Goal: Check status: Check status

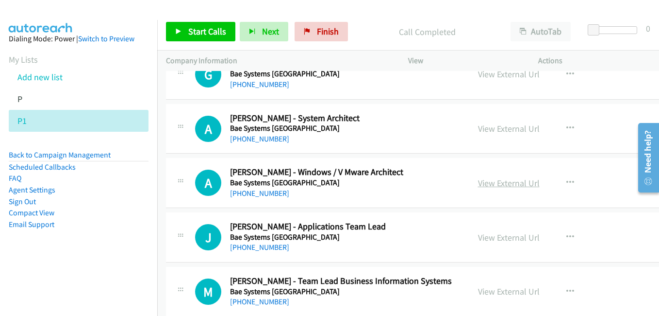
click at [483, 186] on link "View External Url" at bounding box center [509, 182] width 62 height 11
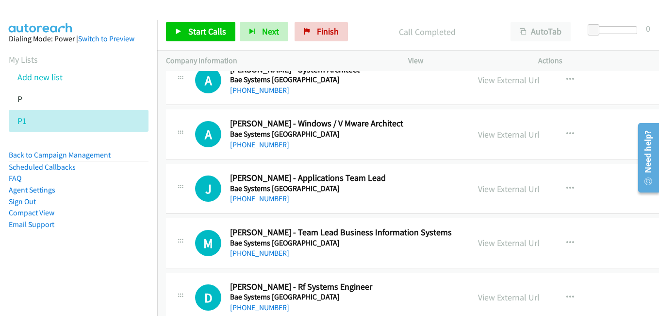
click at [484, 189] on link "View External Url" at bounding box center [509, 188] width 62 height 11
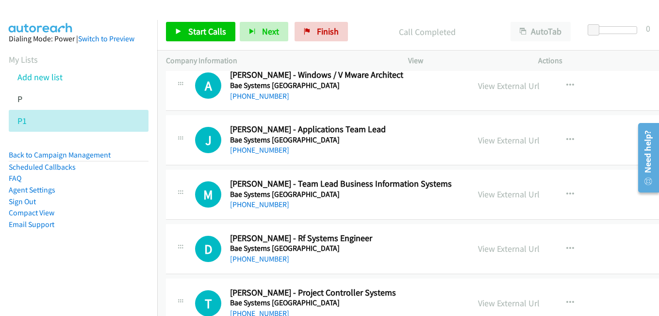
scroll to position [5000, 0]
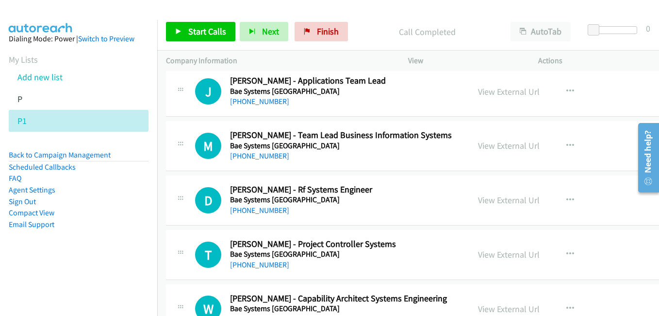
drag, startPoint x: 477, startPoint y: 198, endPoint x: 309, endPoint y: 144, distance: 175.8
click at [478, 198] on link "View External Url" at bounding box center [509, 199] width 62 height 11
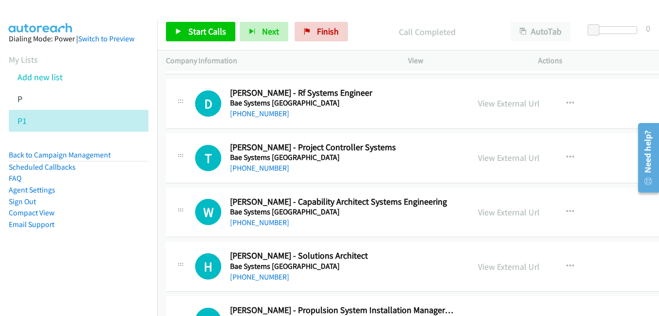
scroll to position [5097, 0]
drag, startPoint x: 480, startPoint y: 154, endPoint x: 257, endPoint y: 84, distance: 233.1
click at [480, 154] on link "View External Url" at bounding box center [509, 156] width 62 height 11
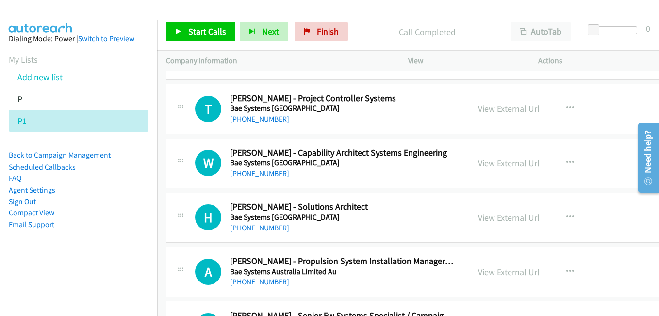
click at [490, 164] on link "View External Url" at bounding box center [509, 162] width 62 height 11
click at [483, 217] on link "View External Url" at bounding box center [509, 217] width 62 height 11
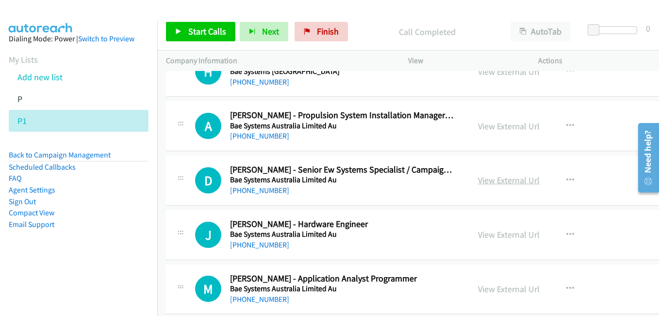
scroll to position [5340, 0]
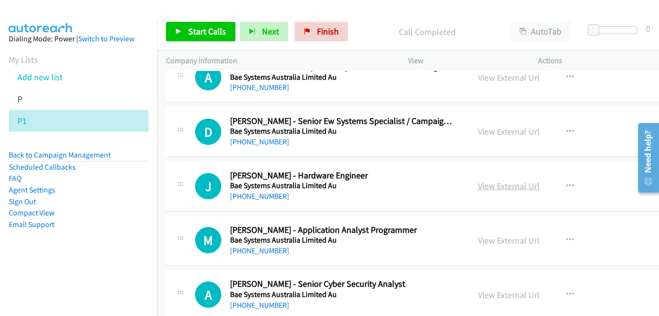
click at [478, 187] on link "View External Url" at bounding box center [509, 185] width 62 height 11
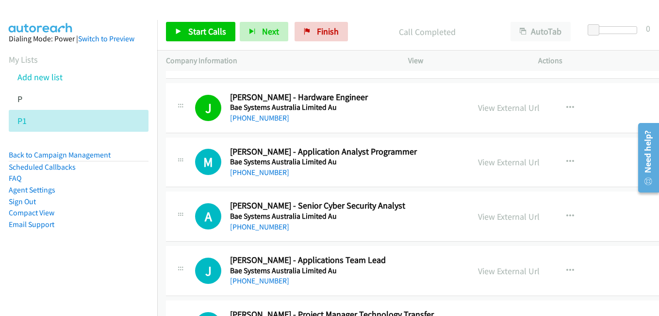
scroll to position [5437, 0]
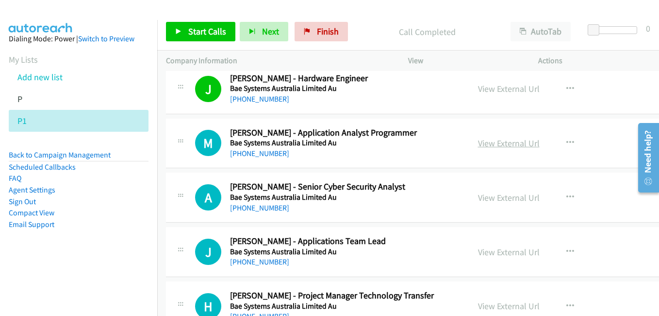
click at [478, 144] on link "View External Url" at bounding box center [509, 142] width 62 height 11
click at [478, 195] on link "View External Url" at bounding box center [509, 197] width 62 height 11
drag, startPoint x: 482, startPoint y: 245, endPoint x: 484, endPoint y: 250, distance: 5.0
click at [482, 245] on div "View External Url" at bounding box center [509, 251] width 62 height 13
click at [484, 250] on link "View External Url" at bounding box center [509, 251] width 62 height 11
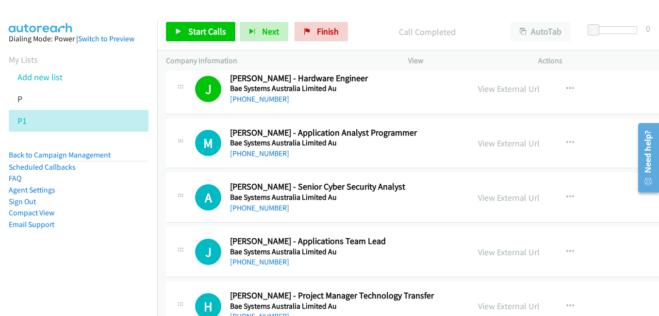
scroll to position [5583, 0]
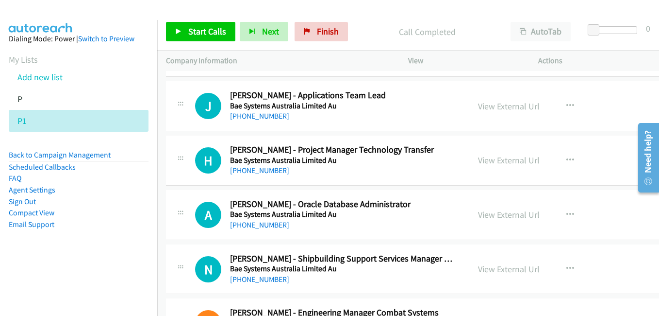
drag, startPoint x: 486, startPoint y: 160, endPoint x: 348, endPoint y: 115, distance: 145.2
click at [486, 160] on link "View External Url" at bounding box center [509, 159] width 62 height 11
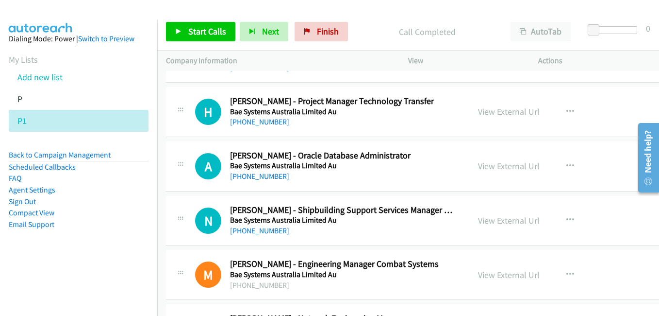
drag, startPoint x: 472, startPoint y: 166, endPoint x: 337, endPoint y: 100, distance: 150.2
click at [478, 166] on link "View External Url" at bounding box center [509, 165] width 62 height 11
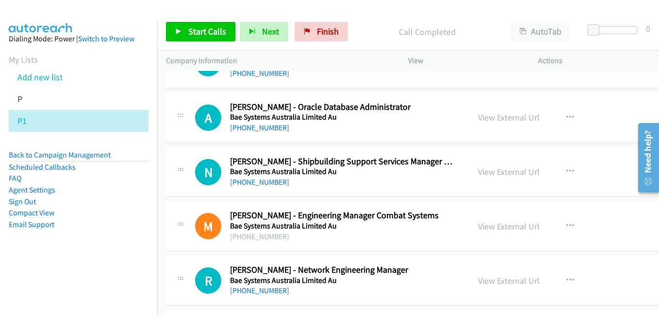
scroll to position [5728, 0]
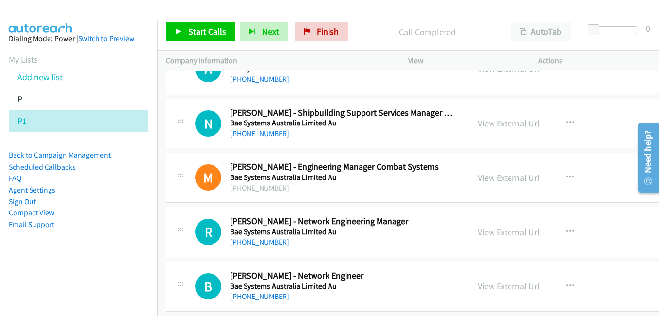
drag, startPoint x: 479, startPoint y: 180, endPoint x: 446, endPoint y: 167, distance: 35.5
click at [479, 180] on link "View External Url" at bounding box center [509, 177] width 62 height 11
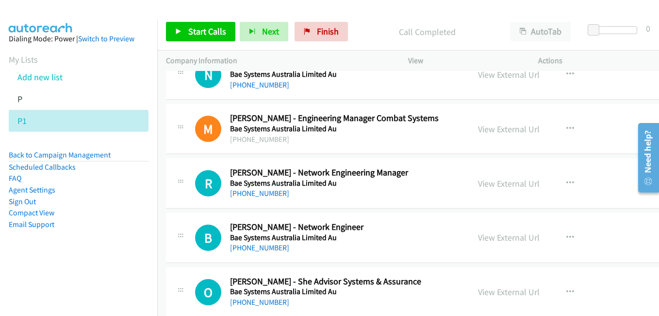
drag, startPoint x: 476, startPoint y: 180, endPoint x: 659, endPoint y: 308, distance: 223.4
click at [478, 180] on link "View External Url" at bounding box center [509, 183] width 62 height 11
click at [478, 236] on link "View External Url" at bounding box center [509, 237] width 62 height 11
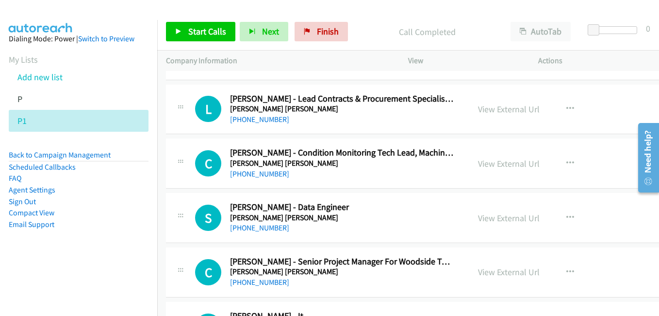
scroll to position [6117, 0]
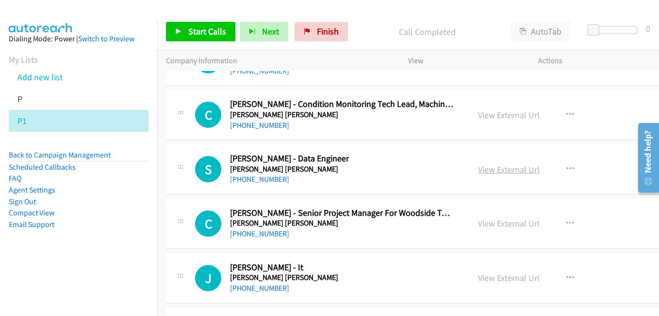
click at [478, 170] on link "View External Url" at bounding box center [509, 169] width 62 height 11
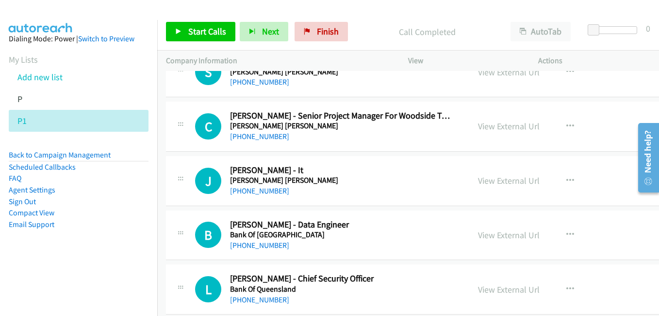
scroll to position [6262, 0]
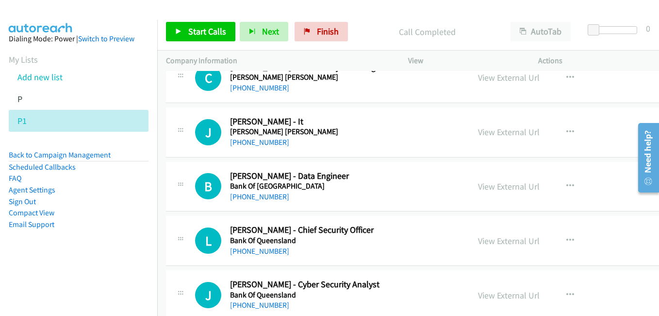
click at [486, 186] on link "View External Url" at bounding box center [509, 186] width 62 height 11
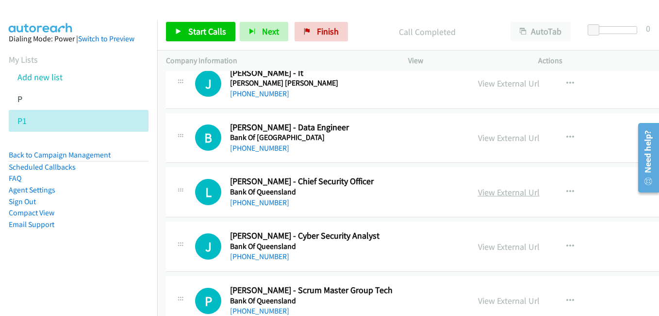
drag, startPoint x: 488, startPoint y: 194, endPoint x: 479, endPoint y: 192, distance: 9.3
click at [488, 194] on link "View External Url" at bounding box center [509, 191] width 62 height 11
drag, startPoint x: 482, startPoint y: 246, endPoint x: 474, endPoint y: 245, distance: 7.8
click at [482, 246] on link "View External Url" at bounding box center [509, 246] width 62 height 11
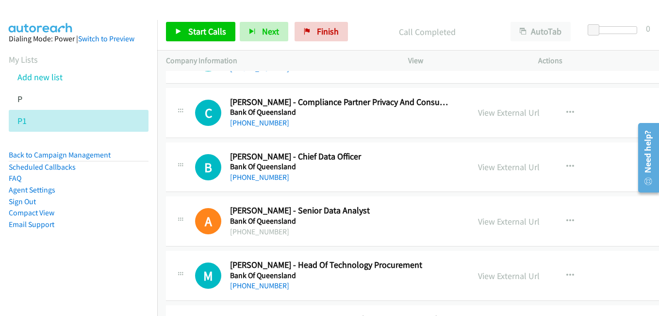
scroll to position [6554, 0]
click at [484, 166] on link "View External Url" at bounding box center [509, 166] width 62 height 11
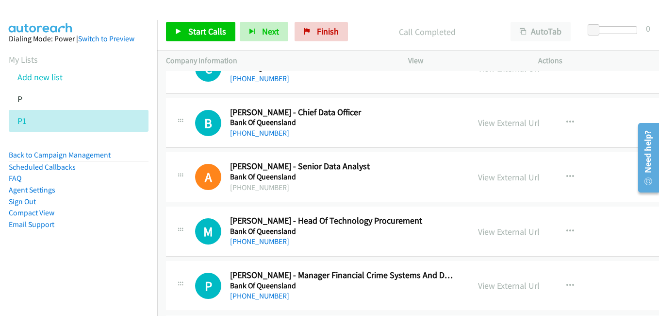
scroll to position [6602, 0]
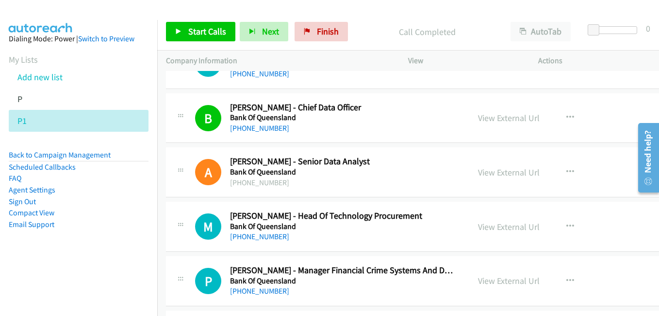
drag, startPoint x: 489, startPoint y: 176, endPoint x: 211, endPoint y: 13, distance: 322.2
click at [489, 176] on link "View External Url" at bounding box center [509, 172] width 62 height 11
click at [488, 229] on link "View External Url" at bounding box center [509, 226] width 62 height 11
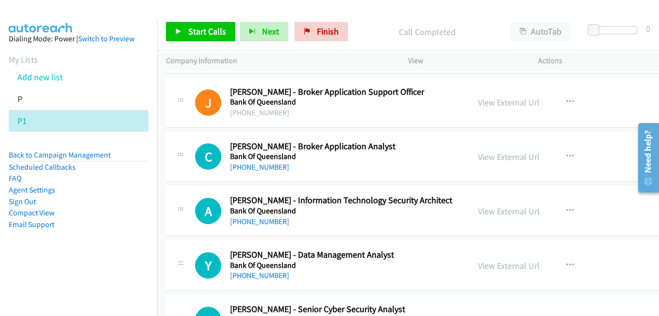
scroll to position [6894, 0]
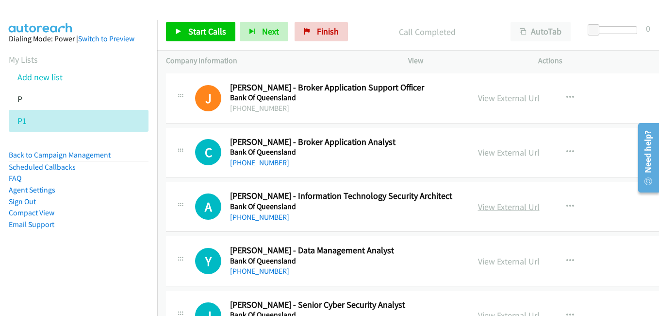
click at [478, 206] on link "View External Url" at bounding box center [509, 206] width 62 height 11
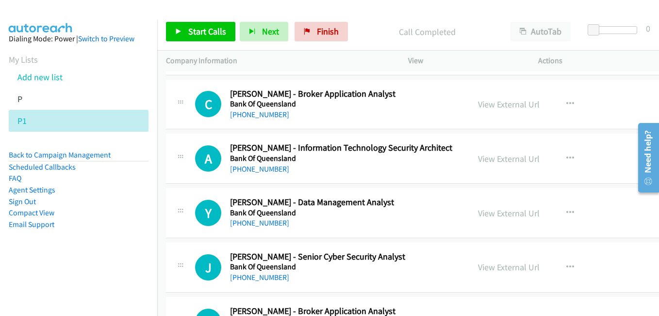
scroll to position [6942, 0]
drag, startPoint x: 489, startPoint y: 211, endPoint x: 449, endPoint y: 193, distance: 44.3
click at [489, 211] on link "View External Url" at bounding box center [509, 212] width 62 height 11
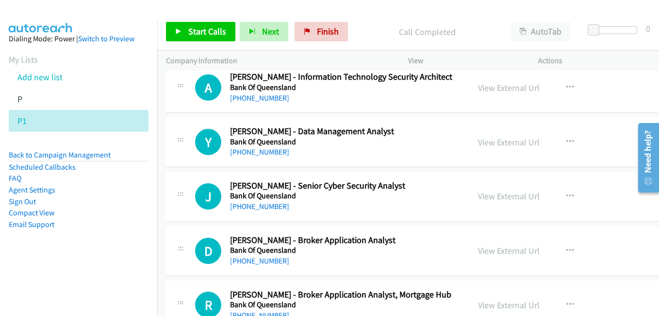
scroll to position [7039, 0]
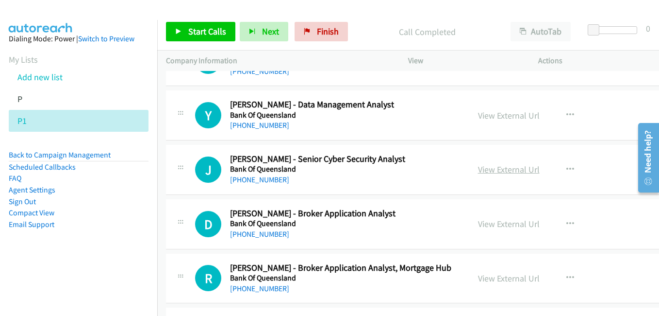
click at [478, 168] on link "View External Url" at bounding box center [509, 169] width 62 height 11
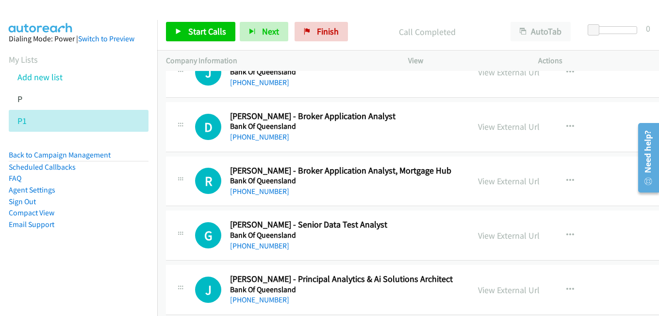
scroll to position [7185, 0]
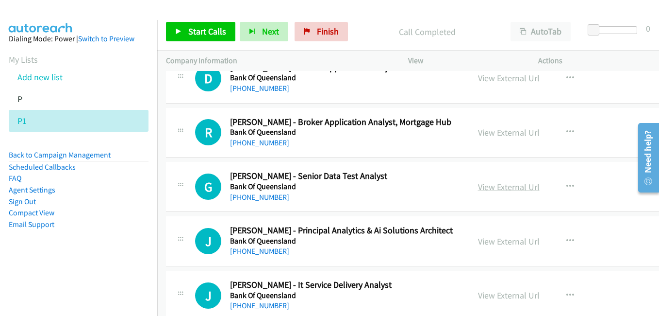
drag, startPoint x: 482, startPoint y: 186, endPoint x: 474, endPoint y: 185, distance: 8.3
click at [482, 186] on link "View External Url" at bounding box center [509, 186] width 62 height 11
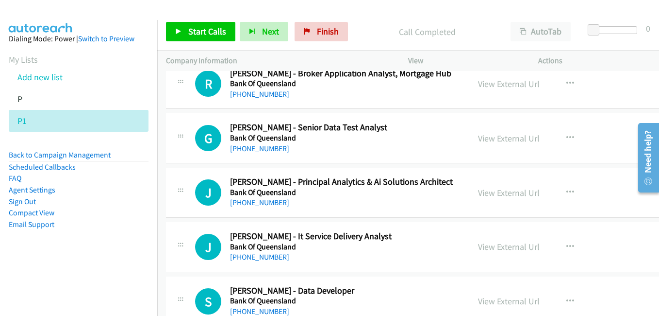
scroll to position [7282, 0]
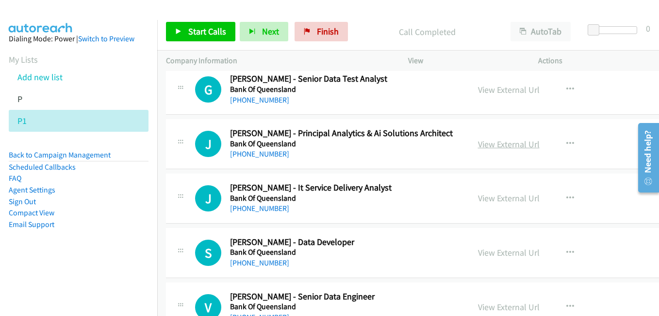
drag, startPoint x: 482, startPoint y: 147, endPoint x: 463, endPoint y: 144, distance: 19.6
click at [482, 147] on link "View External Url" at bounding box center [509, 143] width 62 height 11
click at [481, 200] on link "View External Url" at bounding box center [509, 197] width 62 height 11
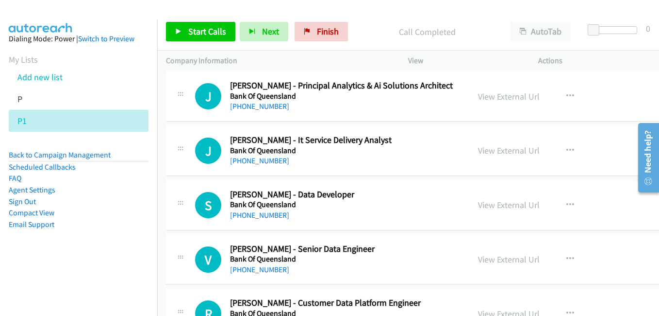
scroll to position [7330, 0]
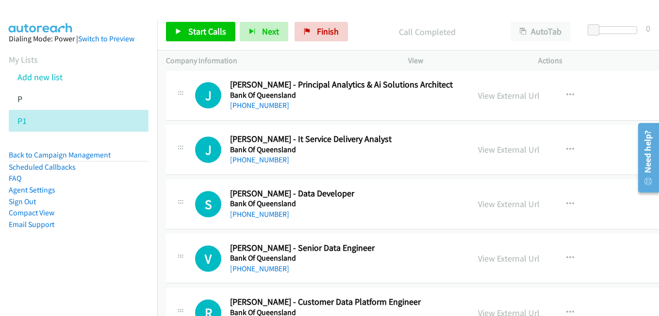
drag, startPoint x: 482, startPoint y: 203, endPoint x: 282, endPoint y: 121, distance: 216.4
click at [482, 203] on link "View External Url" at bounding box center [509, 203] width 62 height 11
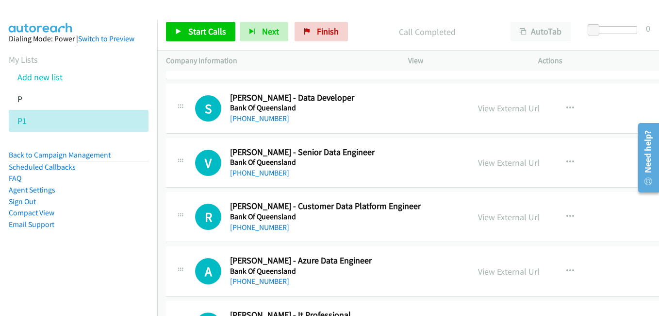
scroll to position [7428, 0]
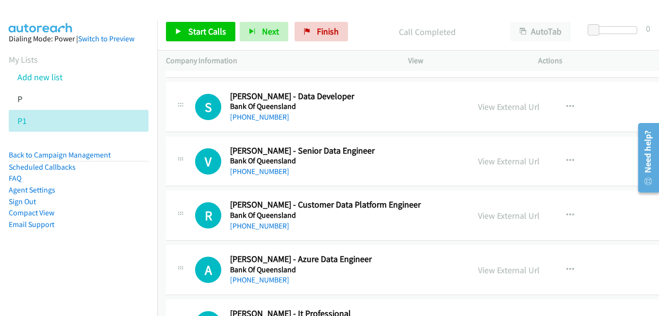
drag, startPoint x: 489, startPoint y: 164, endPoint x: 413, endPoint y: 143, distance: 78.6
click at [489, 164] on link "View External Url" at bounding box center [509, 160] width 62 height 11
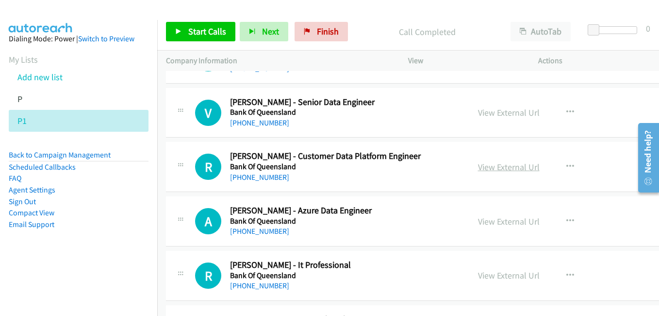
click at [482, 165] on link "View External Url" at bounding box center [509, 166] width 62 height 11
click at [478, 220] on link "View External Url" at bounding box center [509, 221] width 62 height 11
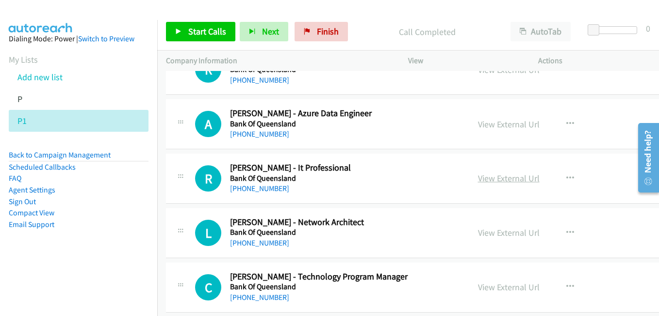
scroll to position [7622, 0]
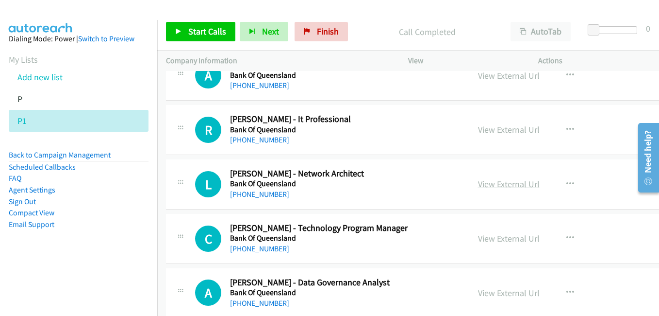
click at [478, 184] on link "View External Url" at bounding box center [509, 183] width 62 height 11
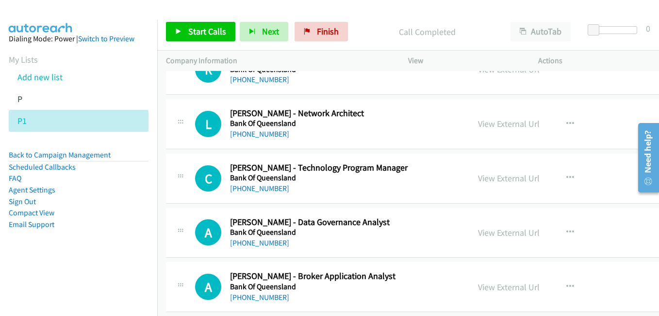
scroll to position [7719, 0]
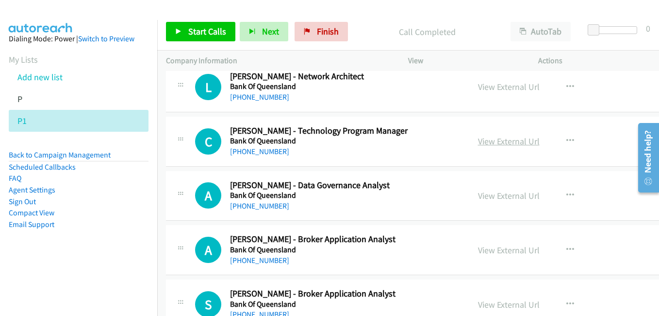
click at [486, 137] on link "View External Url" at bounding box center [509, 140] width 62 height 11
click at [488, 193] on link "View External Url" at bounding box center [509, 195] width 62 height 11
click at [497, 252] on link "View External Url" at bounding box center [509, 249] width 62 height 11
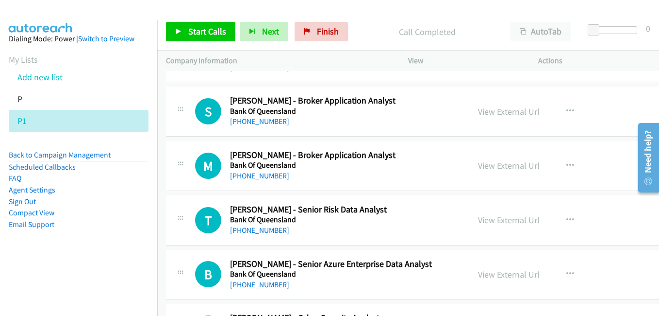
scroll to position [7913, 0]
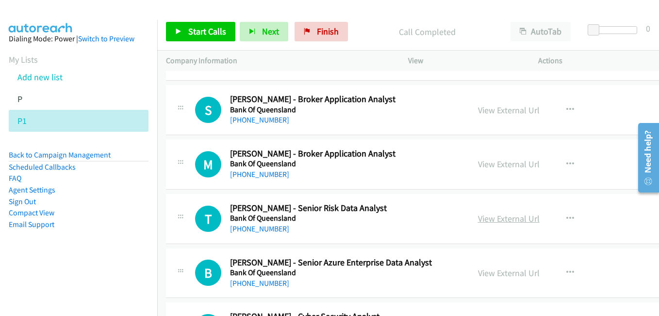
drag, startPoint x: 480, startPoint y: 220, endPoint x: 479, endPoint y: 214, distance: 5.9
click at [480, 220] on link "View External Url" at bounding box center [509, 218] width 62 height 11
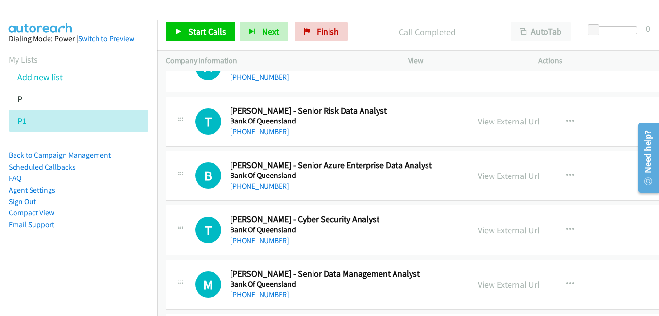
drag, startPoint x: 475, startPoint y: 228, endPoint x: 450, endPoint y: 206, distance: 33.7
click at [478, 228] on link "View External Url" at bounding box center [509, 229] width 62 height 11
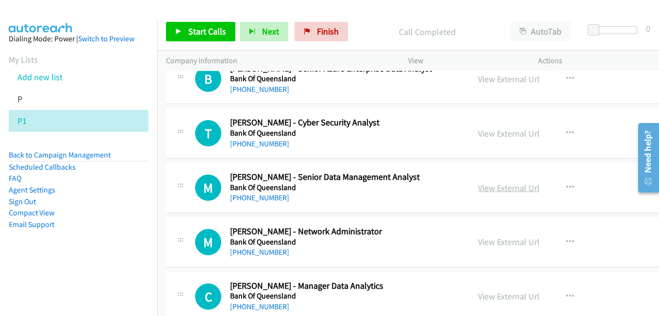
scroll to position [8107, 0]
drag, startPoint x: 483, startPoint y: 187, endPoint x: 468, endPoint y: 183, distance: 15.2
click at [483, 187] on link "View External Url" at bounding box center [509, 187] width 62 height 11
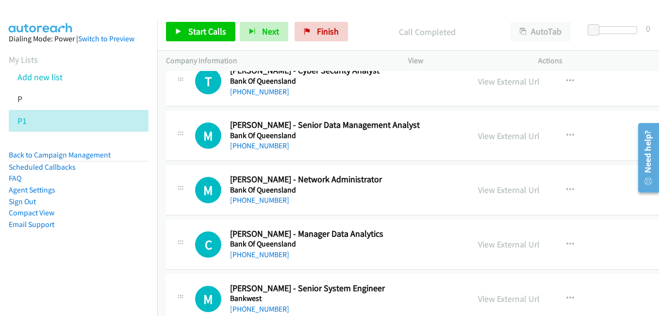
scroll to position [8204, 0]
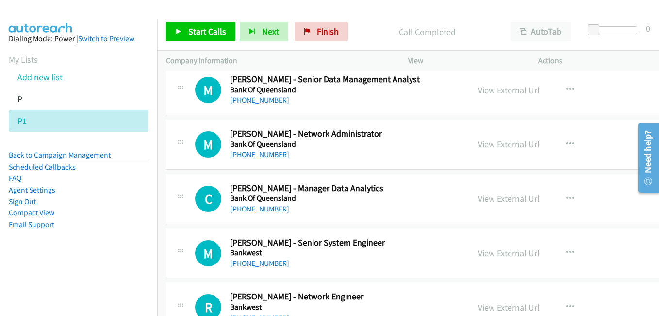
drag, startPoint x: 477, startPoint y: 147, endPoint x: 274, endPoint y: 85, distance: 211.8
click at [478, 147] on link "View External Url" at bounding box center [509, 143] width 62 height 11
drag, startPoint x: 489, startPoint y: 201, endPoint x: 263, endPoint y: 90, distance: 251.6
click at [489, 201] on link "View External Url" at bounding box center [509, 198] width 62 height 11
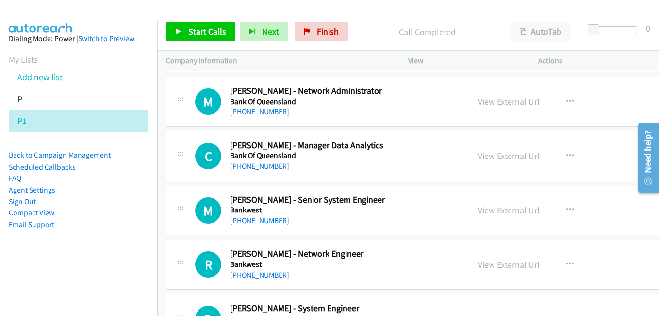
scroll to position [8253, 0]
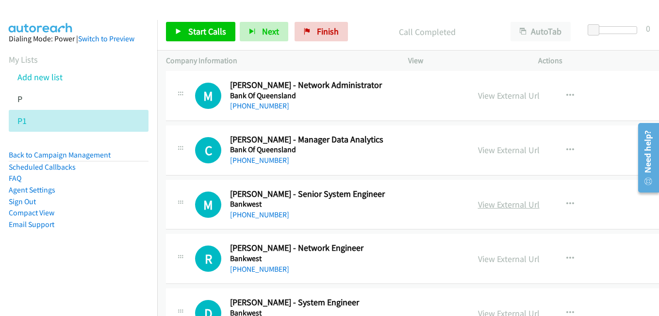
click at [495, 207] on link "View External Url" at bounding box center [509, 204] width 62 height 11
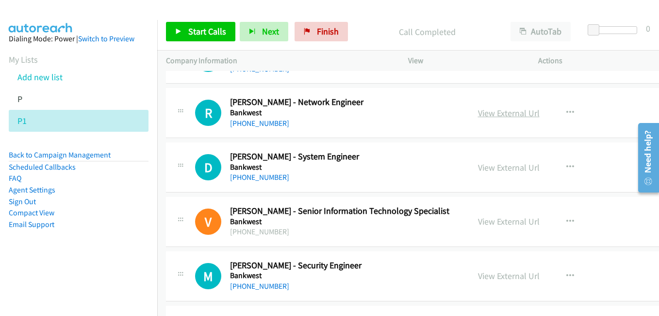
click at [478, 117] on link "View External Url" at bounding box center [509, 112] width 62 height 11
click at [478, 166] on link "View External Url" at bounding box center [509, 167] width 62 height 11
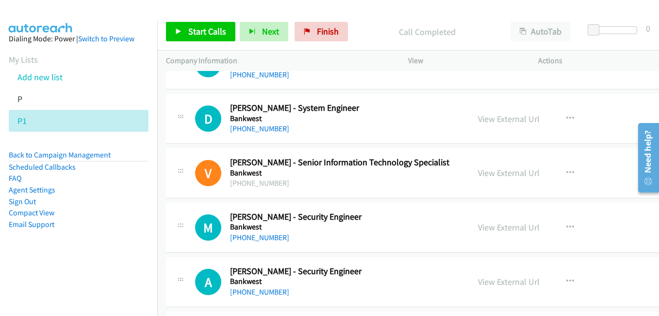
drag, startPoint x: 467, startPoint y: 174, endPoint x: 415, endPoint y: 160, distance: 54.8
click at [478, 174] on link "View External Url" at bounding box center [509, 172] width 62 height 11
click at [478, 232] on link "View External Url" at bounding box center [509, 226] width 62 height 11
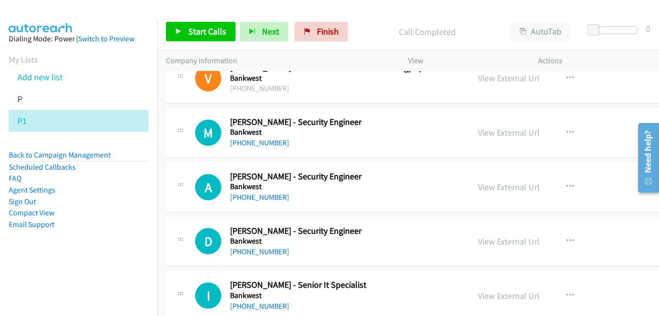
scroll to position [8544, 0]
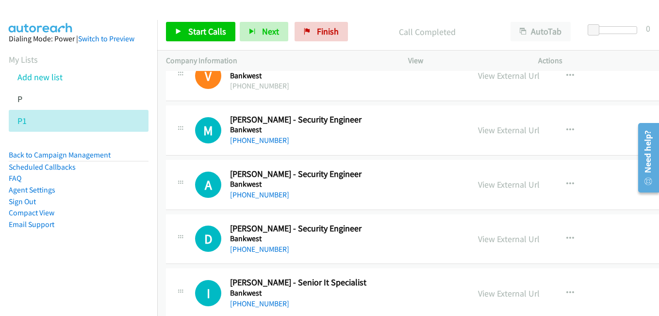
drag, startPoint x: 480, startPoint y: 184, endPoint x: 312, endPoint y: 119, distance: 180.2
click at [480, 184] on link "View External Url" at bounding box center [509, 184] width 62 height 11
click at [478, 237] on link "View External Url" at bounding box center [509, 238] width 62 height 11
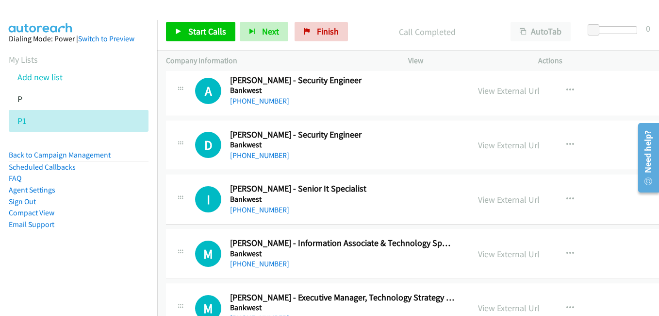
scroll to position [8641, 0]
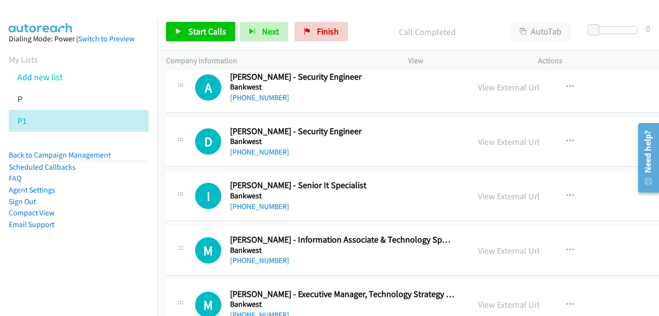
click at [488, 196] on link "View External Url" at bounding box center [509, 195] width 62 height 11
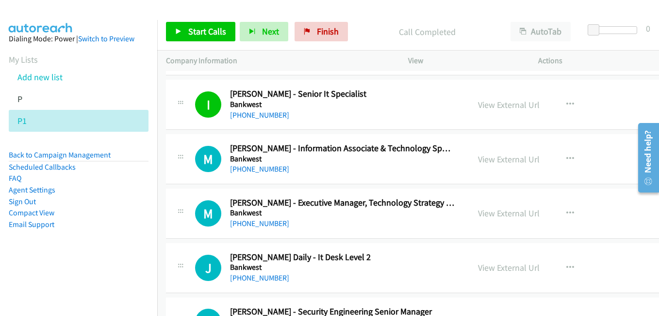
scroll to position [8738, 0]
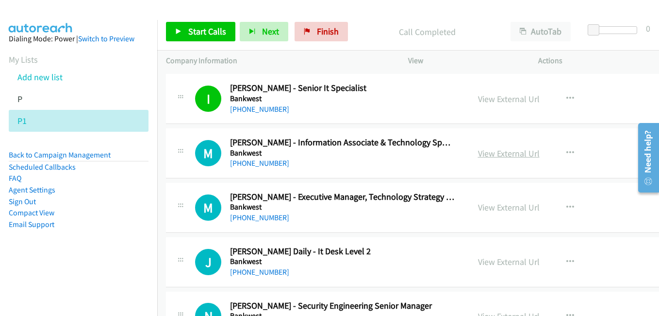
click at [489, 151] on link "View External Url" at bounding box center [509, 153] width 62 height 11
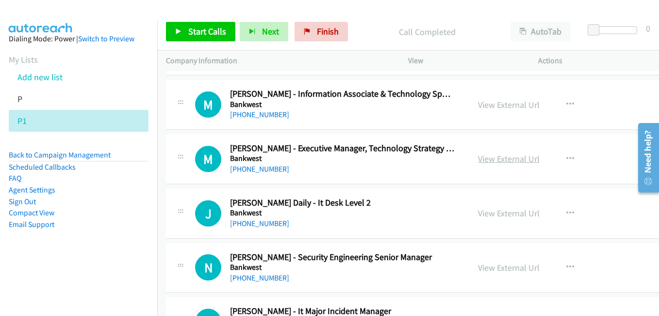
click at [478, 159] on link "View External Url" at bounding box center [509, 158] width 62 height 11
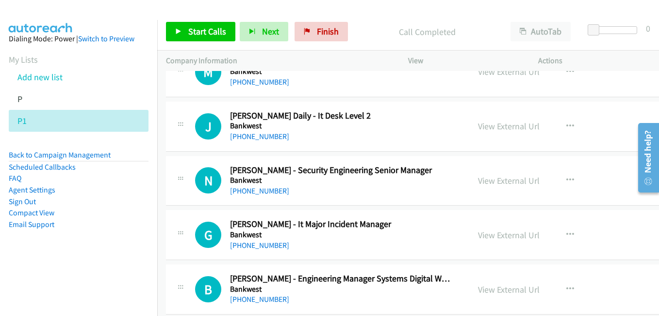
scroll to position [8884, 0]
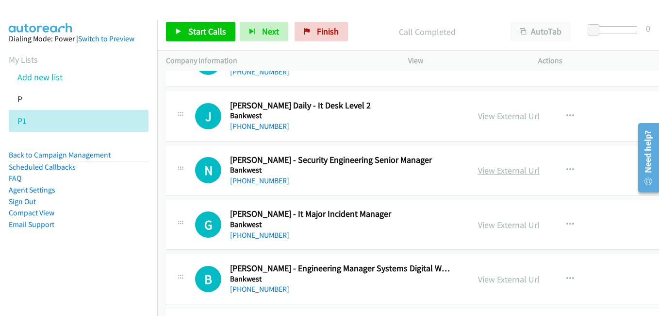
click at [478, 172] on link "View External Url" at bounding box center [509, 170] width 62 height 11
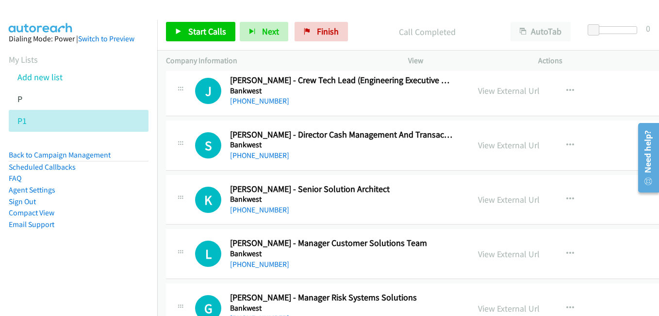
scroll to position [9127, 0]
drag, startPoint x: 473, startPoint y: 198, endPoint x: 413, endPoint y: 189, distance: 61.3
click at [478, 198] on link "View External Url" at bounding box center [509, 198] width 62 height 11
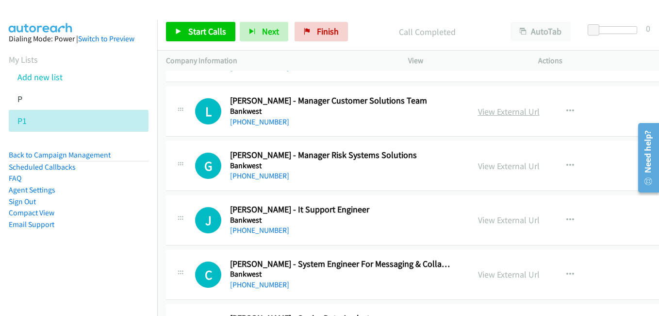
scroll to position [9272, 0]
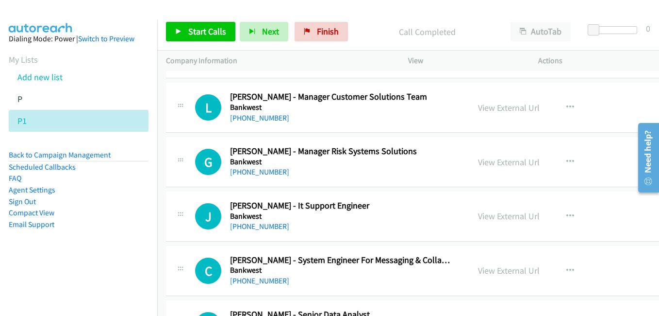
drag, startPoint x: 476, startPoint y: 161, endPoint x: 184, endPoint y: 33, distance: 318.2
click at [478, 161] on link "View External Url" at bounding box center [509, 161] width 62 height 11
drag, startPoint x: 470, startPoint y: 218, endPoint x: 483, endPoint y: 225, distance: 14.8
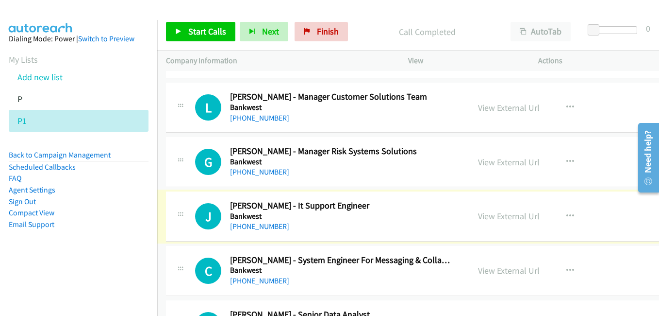
click at [480, 216] on link "View External Url" at bounding box center [509, 215] width 62 height 11
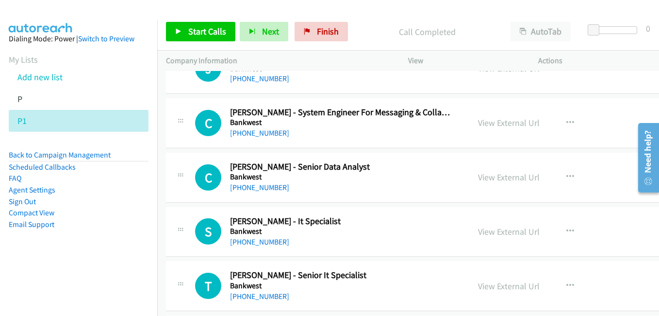
scroll to position [9466, 0]
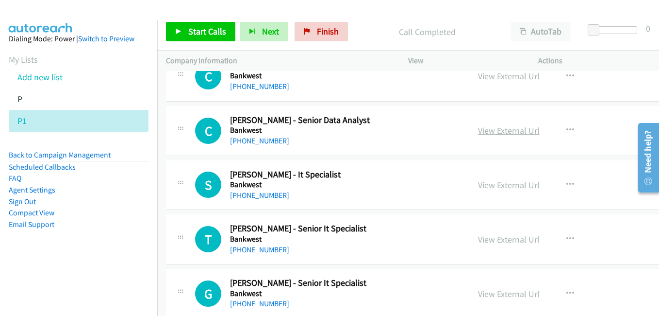
click at [478, 134] on link "View External Url" at bounding box center [509, 130] width 62 height 11
drag, startPoint x: 463, startPoint y: 184, endPoint x: 290, endPoint y: 117, distance: 185.2
click at [478, 184] on link "View External Url" at bounding box center [509, 184] width 62 height 11
click at [484, 239] on link "View External Url" at bounding box center [509, 239] width 62 height 11
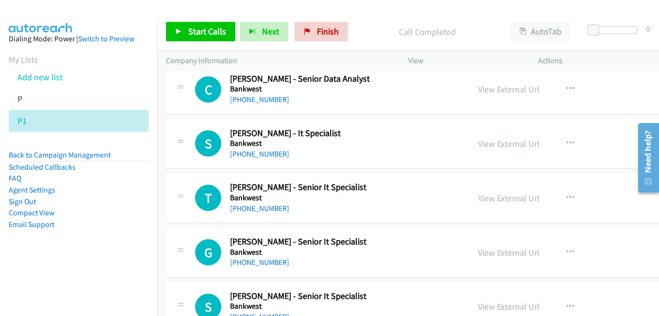
scroll to position [9612, 0]
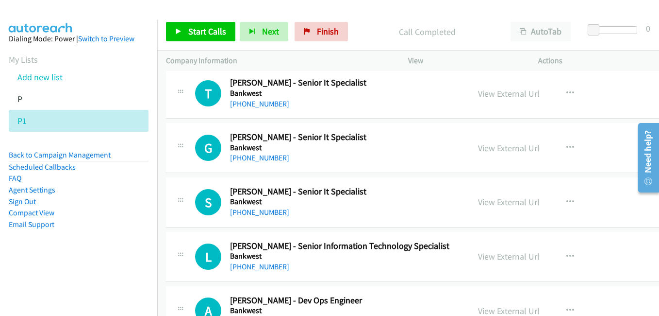
drag, startPoint x: 479, startPoint y: 149, endPoint x: 143, endPoint y: 2, distance: 366.7
click at [479, 149] on link "View External Url" at bounding box center [509, 147] width 62 height 11
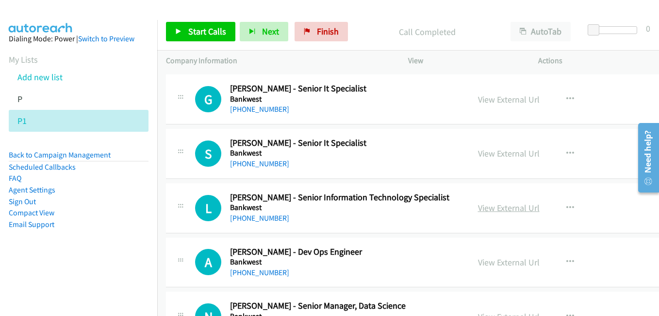
click at [479, 210] on link "View External Url" at bounding box center [509, 207] width 62 height 11
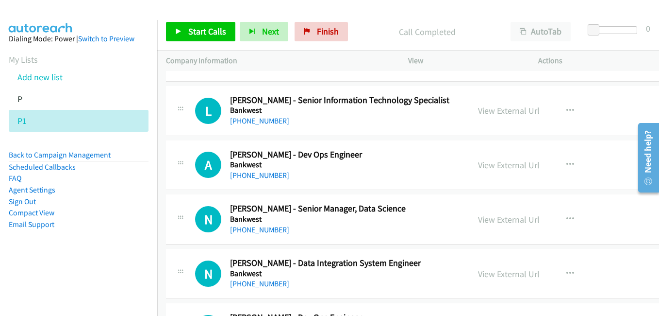
click at [478, 165] on link "View External Url" at bounding box center [509, 164] width 62 height 11
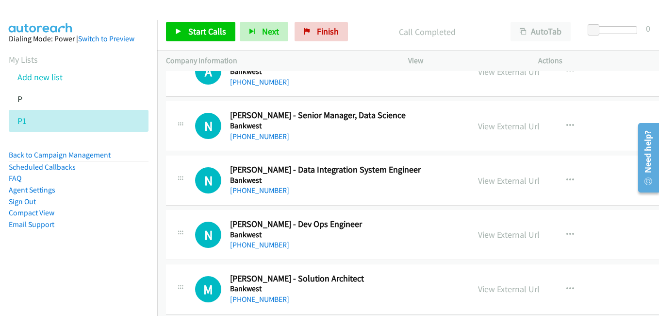
scroll to position [9855, 0]
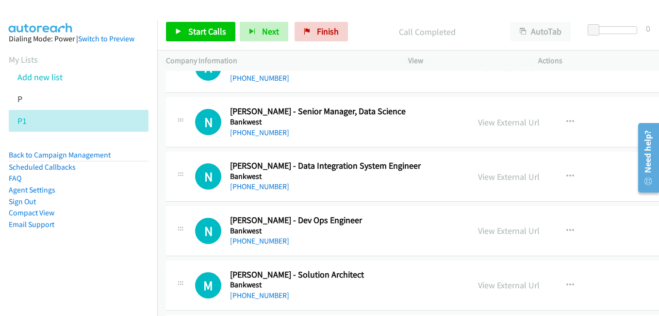
drag, startPoint x: 485, startPoint y: 177, endPoint x: 185, endPoint y: 7, distance: 345.0
click at [485, 177] on link "View External Url" at bounding box center [509, 176] width 62 height 11
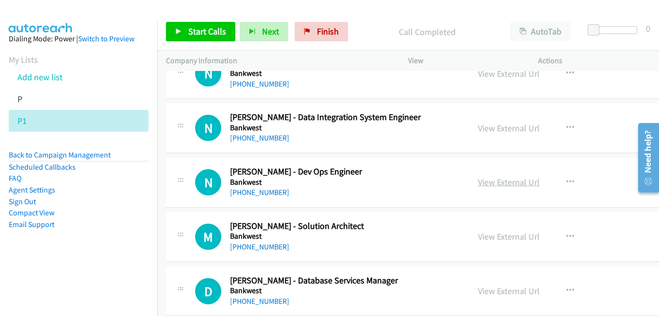
click at [488, 182] on link "View External Url" at bounding box center [509, 181] width 62 height 11
drag, startPoint x: 474, startPoint y: 239, endPoint x: 516, endPoint y: 240, distance: 41.8
click at [478, 239] on link "View External Url" at bounding box center [509, 236] width 62 height 11
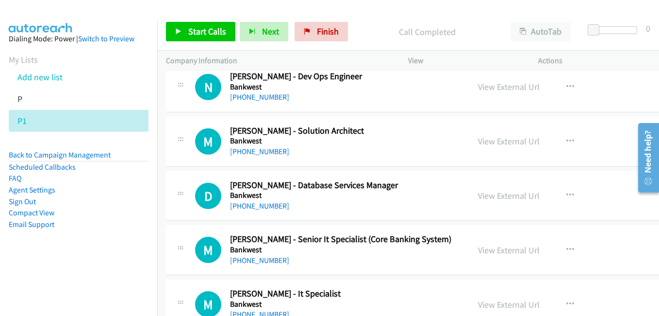
scroll to position [10000, 0]
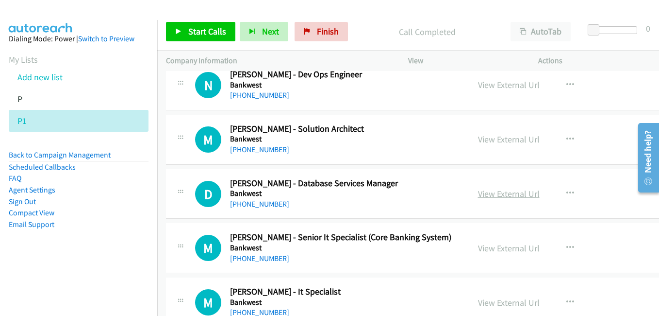
click at [482, 193] on link "View External Url" at bounding box center [509, 193] width 62 height 11
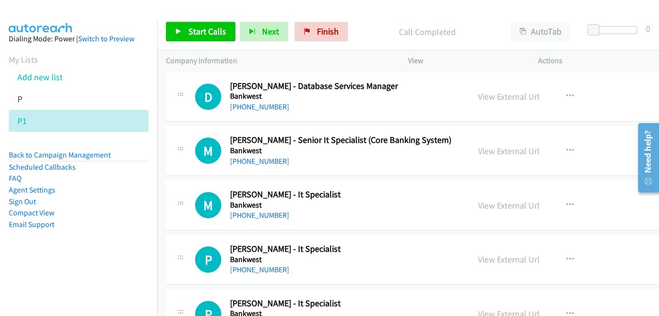
click at [485, 154] on link "View External Url" at bounding box center [509, 150] width 62 height 11
